Goal: Transaction & Acquisition: Purchase product/service

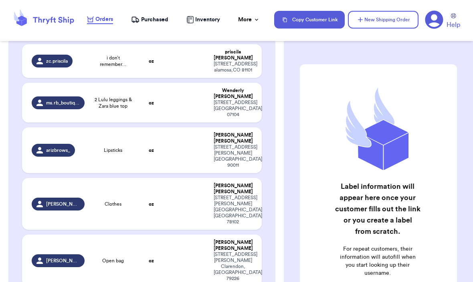
scroll to position [95, 0]
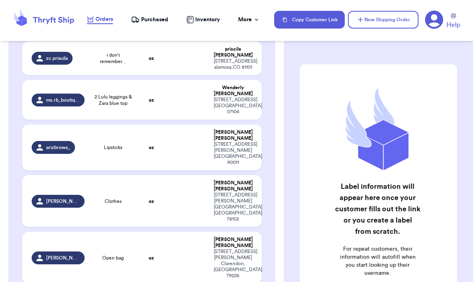
click at [58, 106] on div "ms.rb_boutique" at bounding box center [58, 99] width 53 height 13
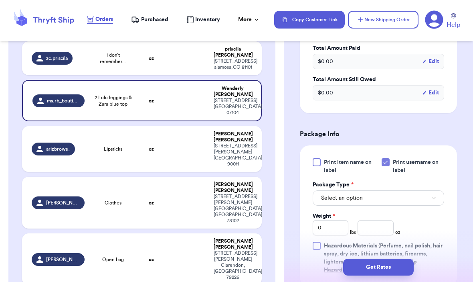
scroll to position [274, 0]
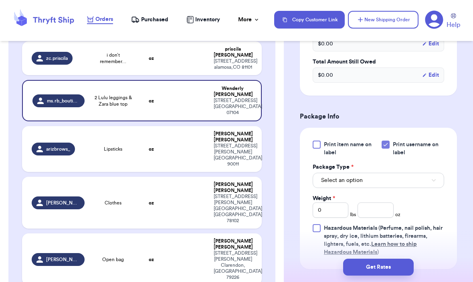
click at [424, 174] on button "Select an option" at bounding box center [379, 179] width 132 height 15
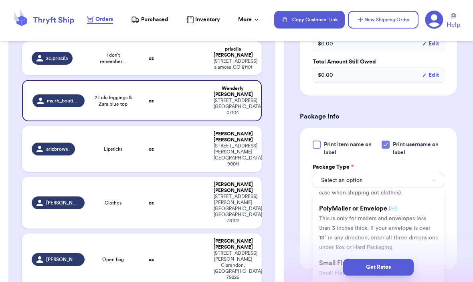
scroll to position [51, 0]
click at [406, 216] on span "This is only for mailers and envelopes less than 3 inches thick. If your envelo…" at bounding box center [378, 232] width 119 height 34
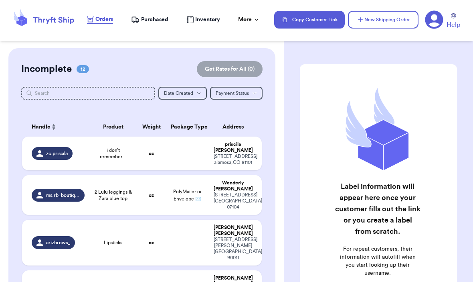
click at [84, 201] on div "ms.rb_boutique" at bounding box center [58, 195] width 53 height 13
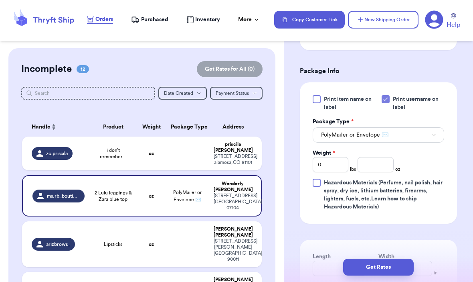
scroll to position [338, 0]
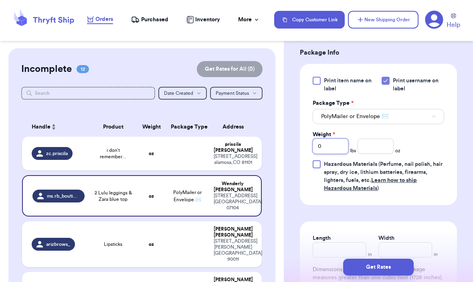
click at [337, 148] on input "0" at bounding box center [331, 145] width 36 height 15
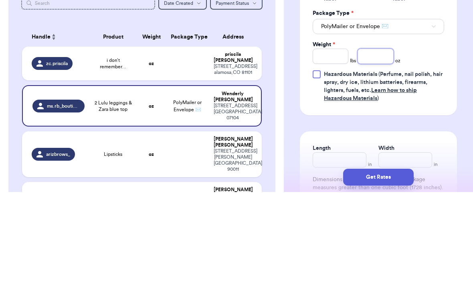
click at [371, 138] on input "number" at bounding box center [376, 145] width 36 height 15
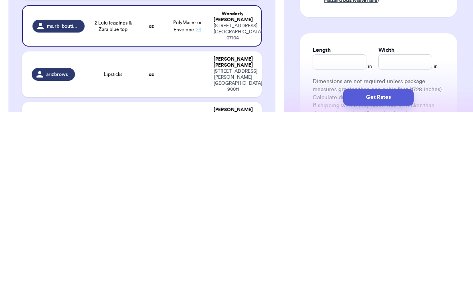
scroll to position [357, 0]
type input "15.2"
click at [342, 223] on input "Length" at bounding box center [340, 230] width 54 height 15
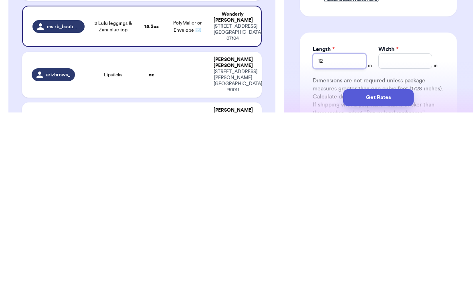
type input "12"
click at [397, 223] on input "Width *" at bounding box center [406, 230] width 54 height 15
type input "15"
click at [385, 258] on button "Get Rates" at bounding box center [378, 266] width 71 height 17
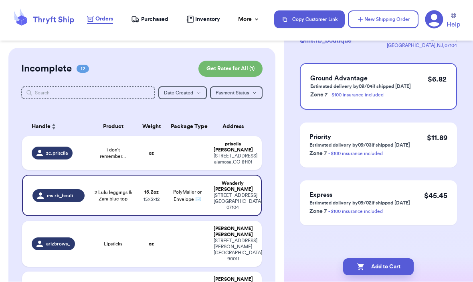
scroll to position [65, 0]
click at [399, 258] on button "Add to Cart" at bounding box center [378, 266] width 71 height 17
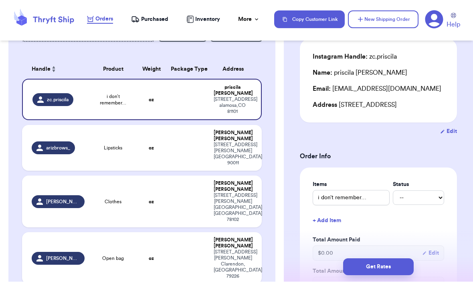
scroll to position [61, 0]
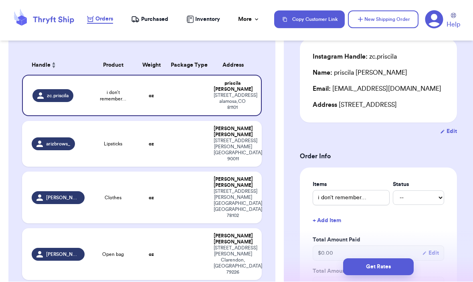
click at [63, 125] on td "arizbrows_" at bounding box center [55, 144] width 67 height 46
type input "Lipsticks"
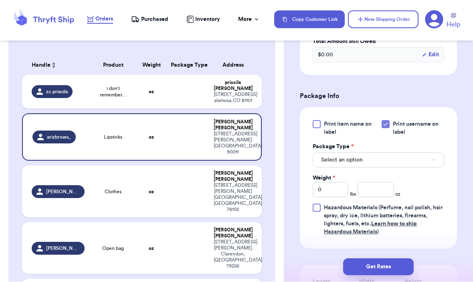
scroll to position [307, 0]
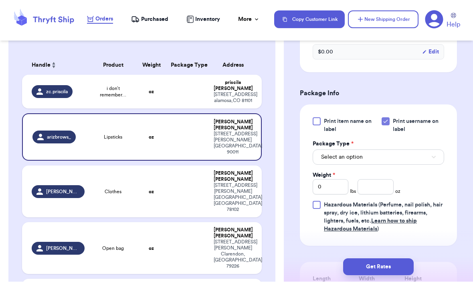
click at [406, 159] on button "Select an option" at bounding box center [379, 157] width 132 height 15
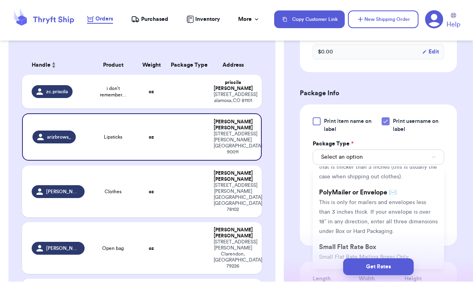
scroll to position [44, 0]
click at [387, 210] on span "This is only for mailers and envelopes less than 3 inches thick. If your envelo…" at bounding box center [378, 216] width 119 height 34
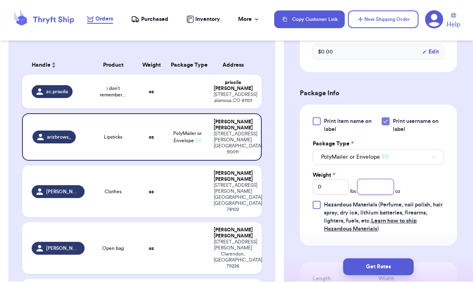
click at [381, 181] on input "number" at bounding box center [376, 186] width 36 height 15
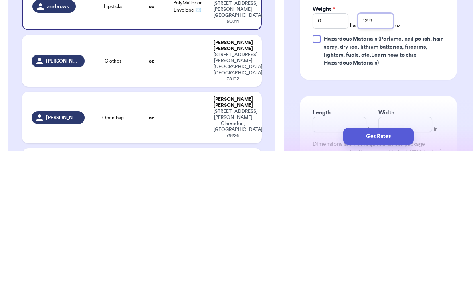
scroll to position [344, 0]
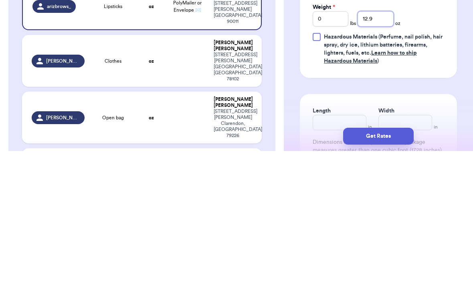
type input "12.9"
click at [319, 164] on div at bounding box center [317, 168] width 8 height 8
click at [0, 0] on input "Hazardous Materials (Perfume, nail polish, hair spray, dry ice, lithium batteri…" at bounding box center [0, 0] width 0 height 0
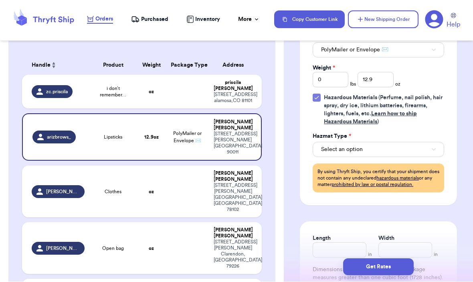
scroll to position [414, 0]
click at [321, 101] on label "Hazardous Materials (Perfume, nail polish, hair spray, dry ice, lithium batteri…" at bounding box center [379, 109] width 132 height 32
click at [0, 0] on input "Hazardous Materials (Perfume, nail polish, hair spray, dry ice, lithium batteri…" at bounding box center [0, 0] width 0 height 0
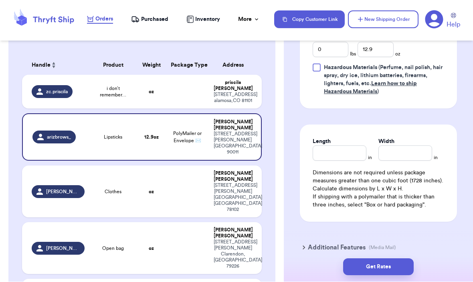
scroll to position [450, 0]
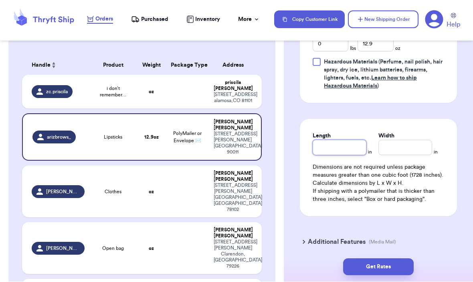
click at [341, 154] on input "Length" at bounding box center [340, 147] width 54 height 15
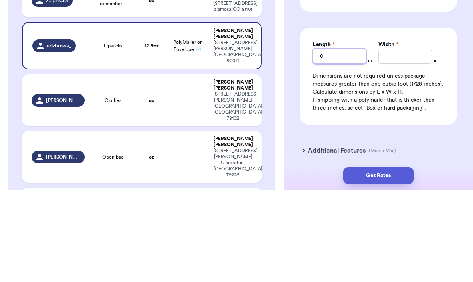
type input "10"
click at [402, 140] on input "Width *" at bounding box center [406, 147] width 54 height 15
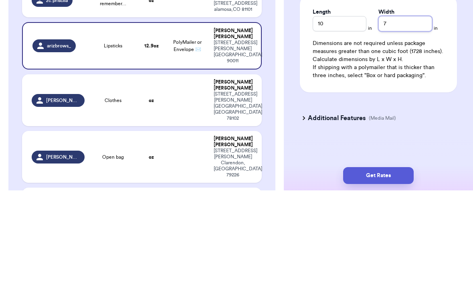
scroll to position [482, 0]
type input "7"
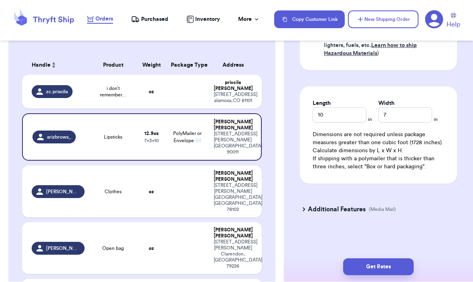
click at [392, 258] on button "Get Rates" at bounding box center [378, 266] width 71 height 17
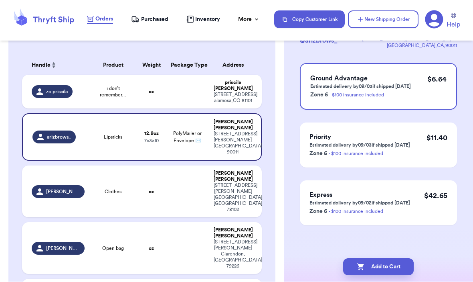
scroll to position [65, 0]
click at [380, 258] on button "Add to Cart" at bounding box center [378, 266] width 71 height 17
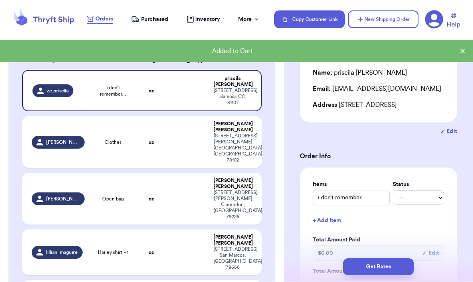
scroll to position [67, 0]
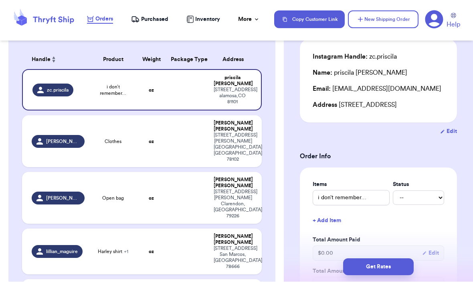
click at [237, 189] on div "503 E Burkhead st Clarendon , TX 79226" at bounding box center [233, 204] width 38 height 30
type input "Open bag"
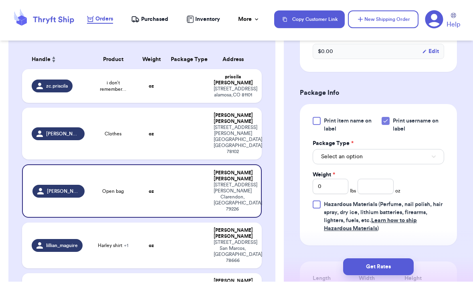
scroll to position [345, 0]
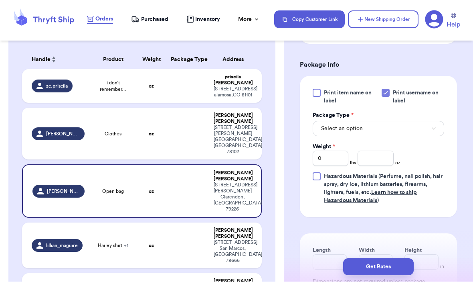
click at [425, 121] on button "Select an option" at bounding box center [379, 128] width 132 height 15
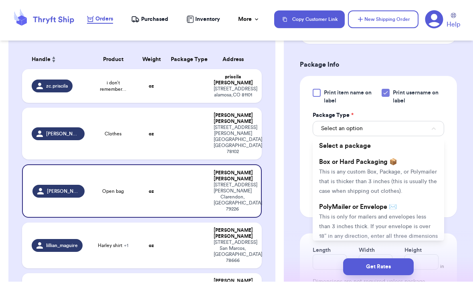
scroll to position [21, 0]
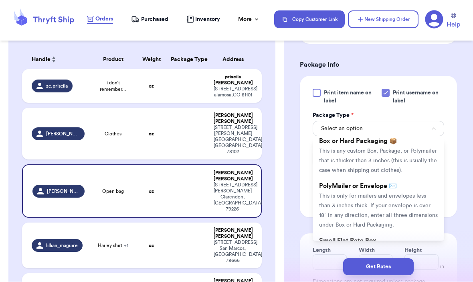
click at [396, 199] on span "This is only for mailers and envelopes less than 3 inches thick. If your envelo…" at bounding box center [378, 210] width 119 height 34
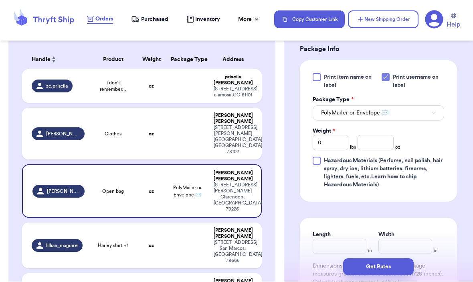
scroll to position [368, 0]
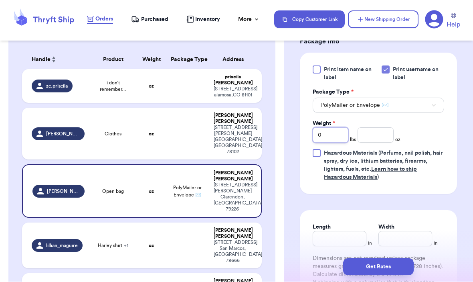
click at [332, 132] on input "0" at bounding box center [331, 135] width 36 height 15
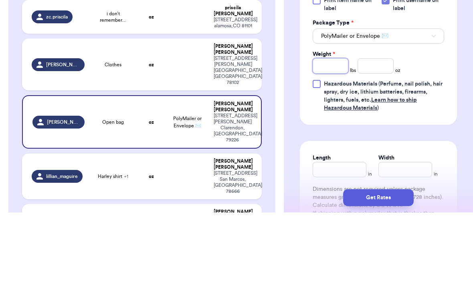
type input "2"
click at [375, 128] on input "number" at bounding box center [376, 135] width 36 height 15
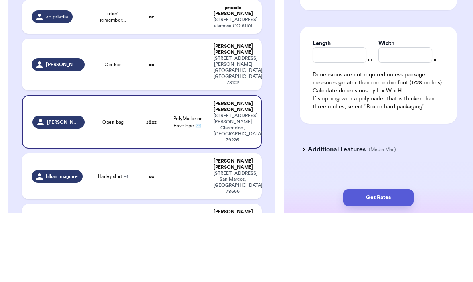
scroll to position [482, 0]
type input "8.6"
click at [337, 117] on input "Length" at bounding box center [340, 124] width 54 height 15
type input "12"
click at [409, 117] on input "Width *" at bounding box center [406, 124] width 54 height 15
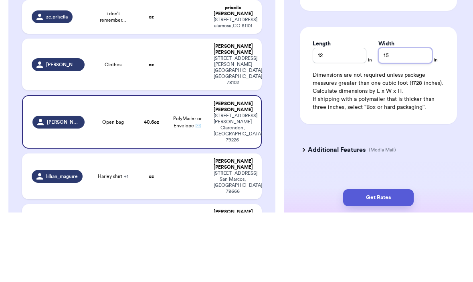
type input "15"
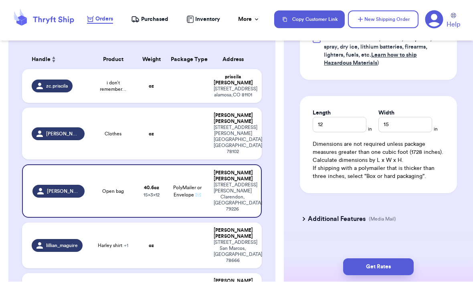
click at [390, 258] on button "Get Rates" at bounding box center [378, 266] width 71 height 17
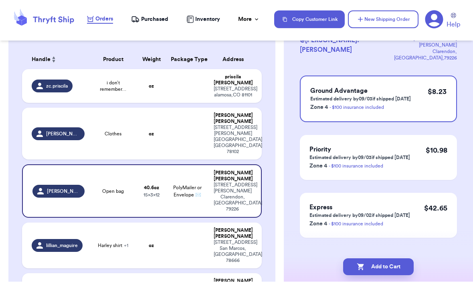
scroll to position [65, 0]
click at [371, 258] on button "Add to Cart" at bounding box center [378, 266] width 71 height 17
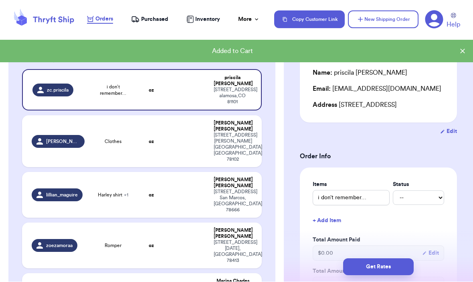
type input "Dress and pants"
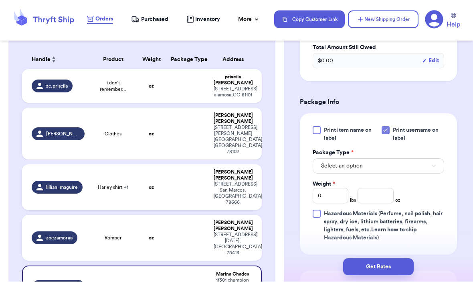
scroll to position [297, 0]
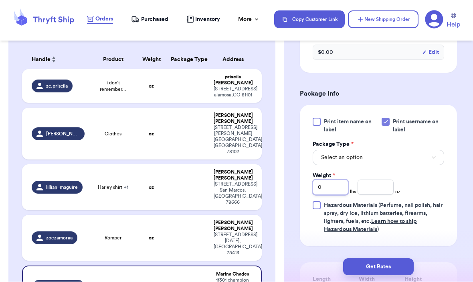
click at [335, 195] on input "0" at bounding box center [331, 187] width 36 height 15
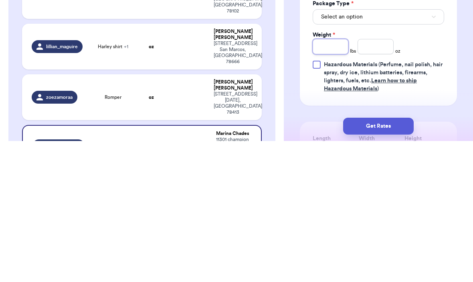
type input "2"
click at [369, 180] on input "number" at bounding box center [376, 187] width 36 height 15
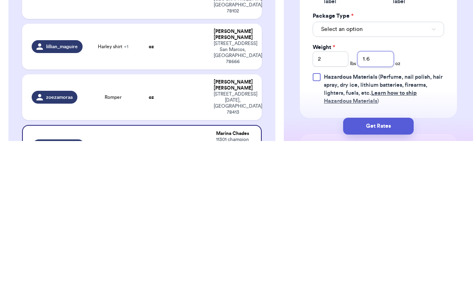
scroll to position [281, 0]
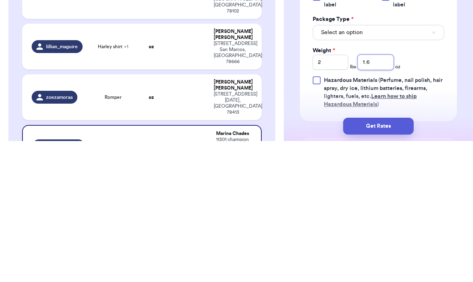
type input "1.6"
click at [439, 166] on button "Select an option" at bounding box center [379, 173] width 132 height 15
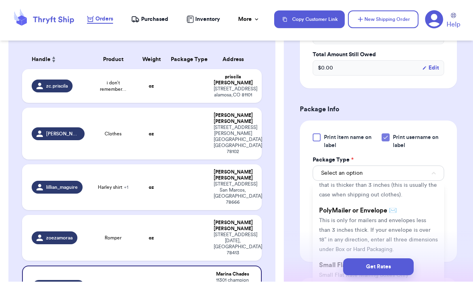
scroll to position [41, 0]
click at [409, 225] on li "PolyMailer or Envelope ✉️ This is only for mailers and envelopes less than 3 in…" at bounding box center [379, 229] width 132 height 55
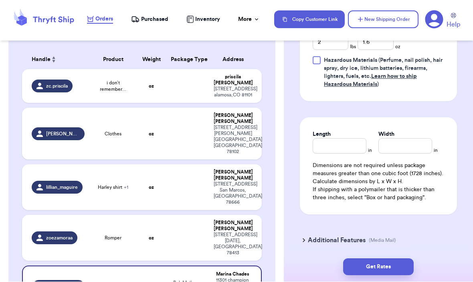
scroll to position [445, 0]
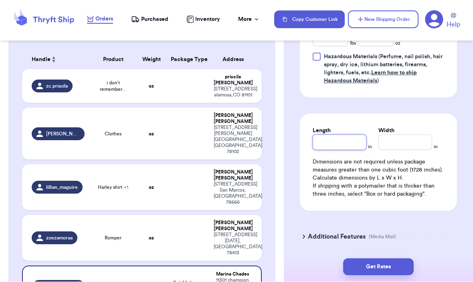
click at [343, 147] on input "Length" at bounding box center [340, 142] width 54 height 15
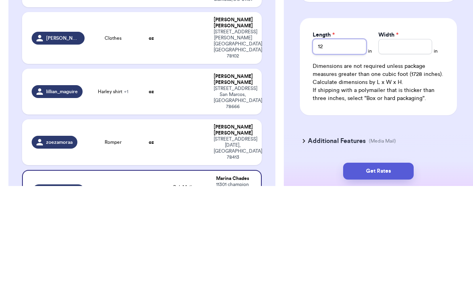
type input "12"
click at [392, 135] on input "Width *" at bounding box center [406, 142] width 54 height 15
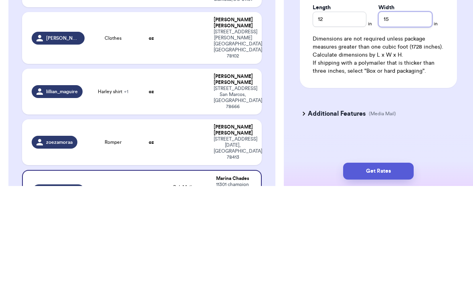
scroll to position [482, 0]
type input "15"
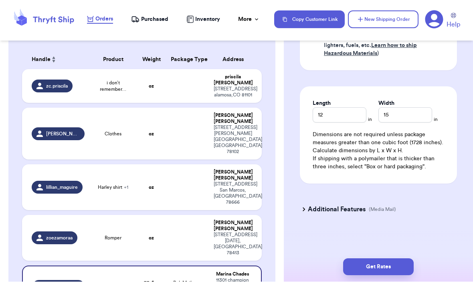
click at [398, 252] on div "Get Rates" at bounding box center [378, 267] width 189 height 30
click at [392, 260] on button "Get Rates" at bounding box center [378, 266] width 71 height 17
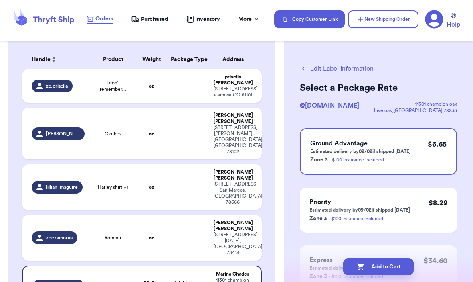
click at [398, 258] on button "Add to Cart" at bounding box center [378, 266] width 71 height 17
